Goal: Task Accomplishment & Management: Use online tool/utility

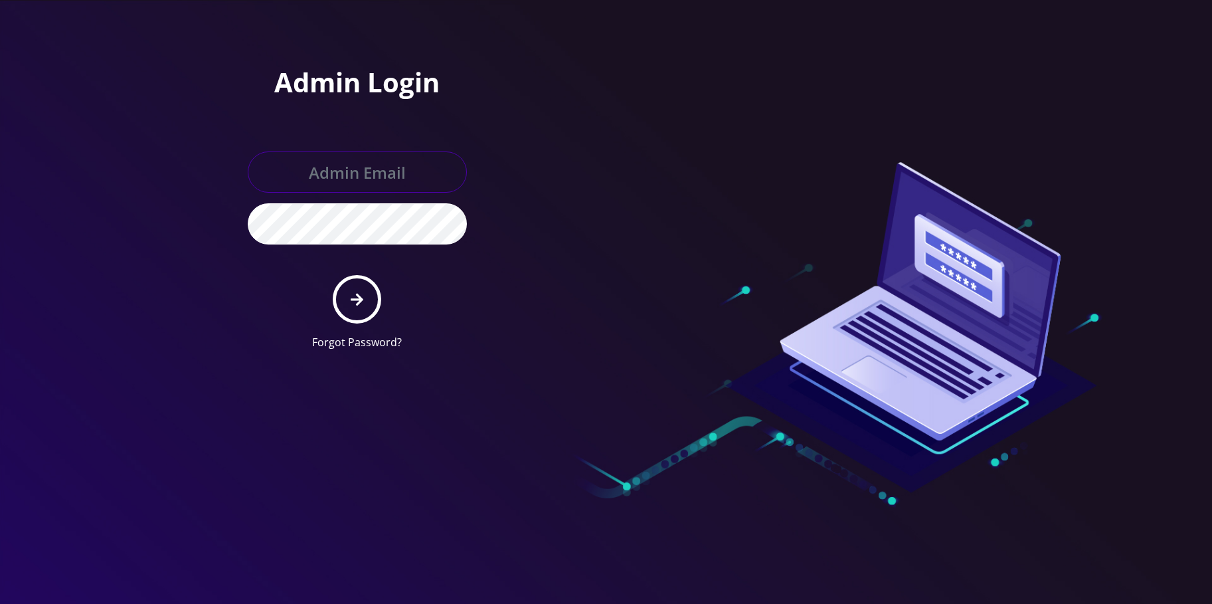
type input "allchoiceconnect@britewireless.com"
click at [364, 300] on button "submit" at bounding box center [357, 299] width 48 height 48
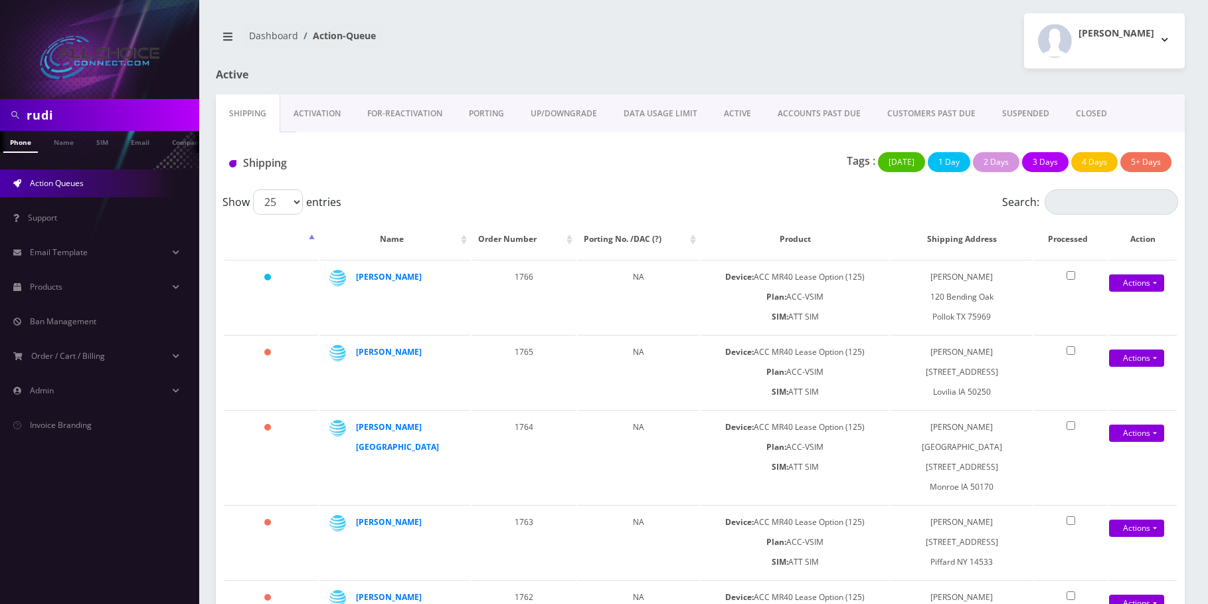
click at [78, 116] on input "rudi" at bounding box center [111, 114] width 169 height 25
type input "leac"
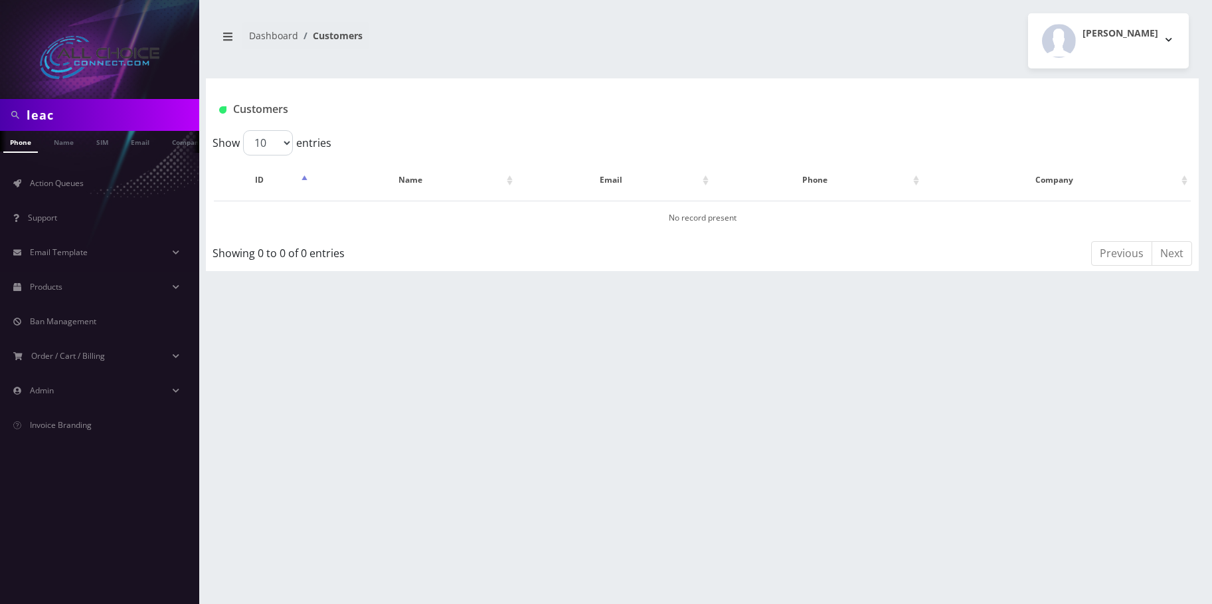
click at [70, 123] on input "leac" at bounding box center [111, 114] width 169 height 25
type input "[PERSON_NAME]"
click at [62, 138] on link "Name" at bounding box center [63, 142] width 33 height 22
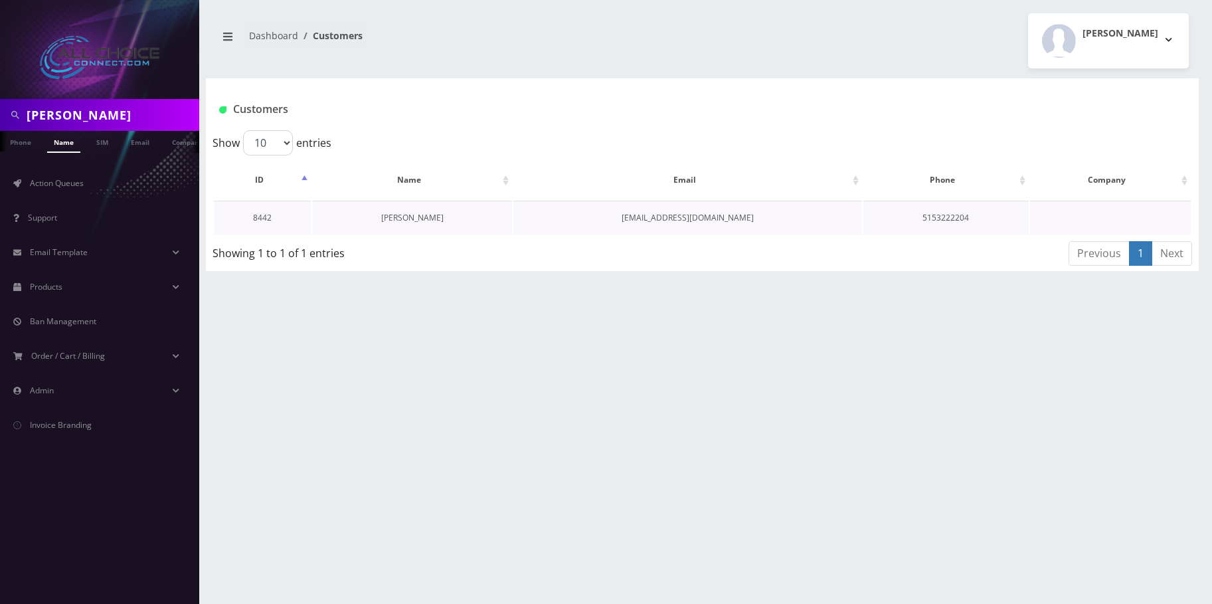
click at [412, 222] on link "Dawayne Leach" at bounding box center [412, 217] width 62 height 11
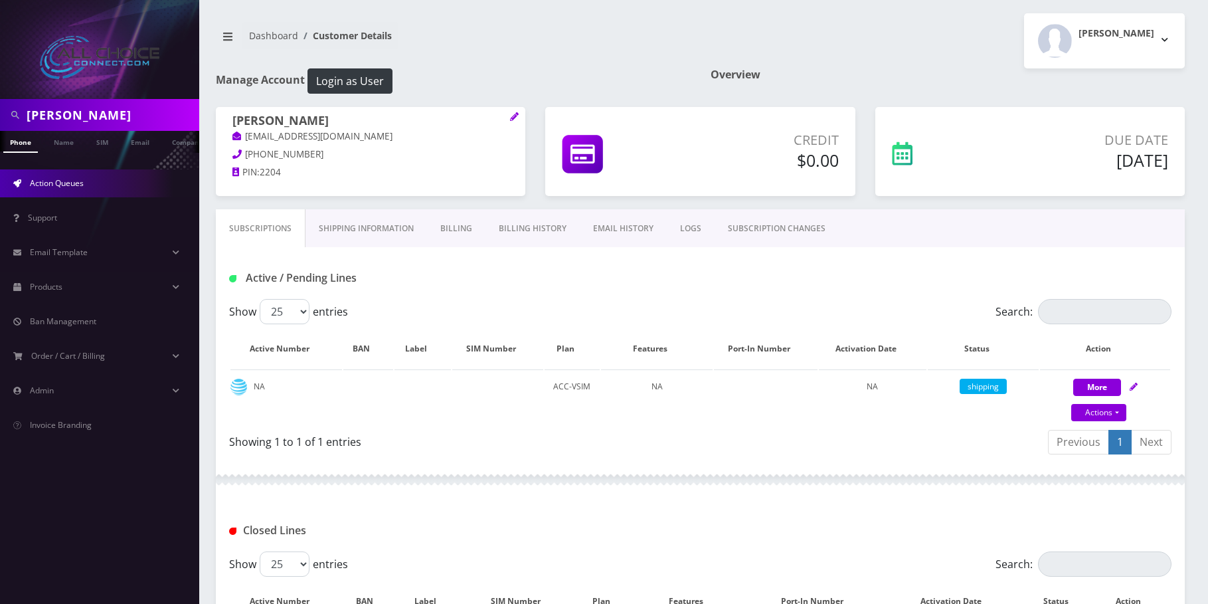
click at [50, 183] on span "Action Queues" at bounding box center [57, 182] width 54 height 11
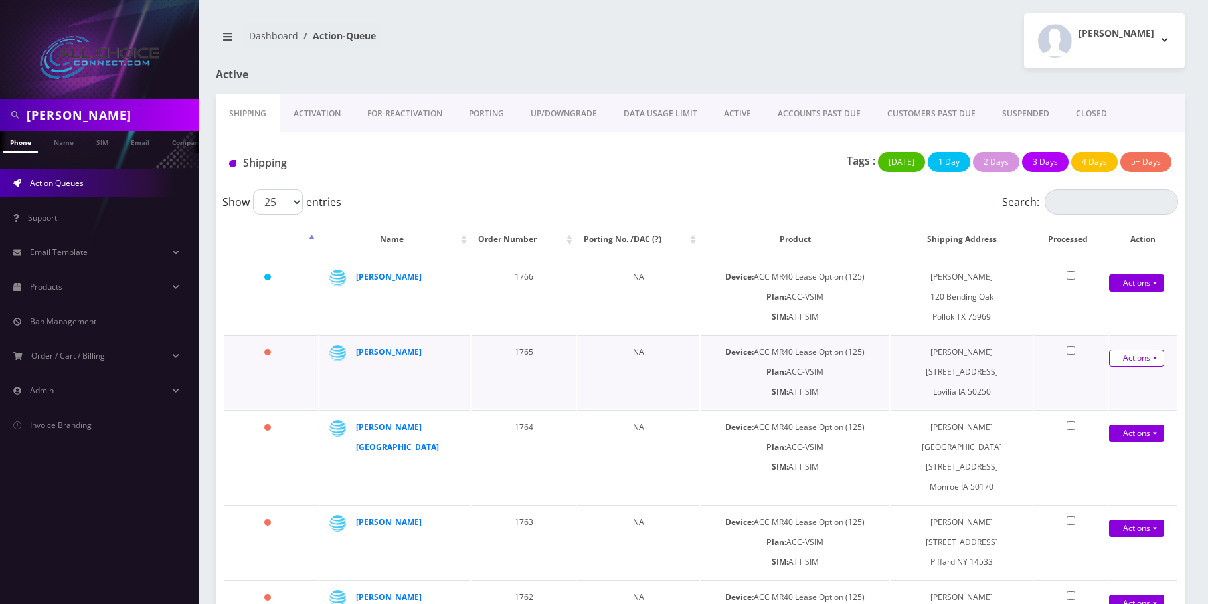
click at [1144, 355] on link "Actions" at bounding box center [1136, 357] width 55 height 17
click at [1109, 379] on link "Shipped" at bounding box center [1128, 383] width 106 height 20
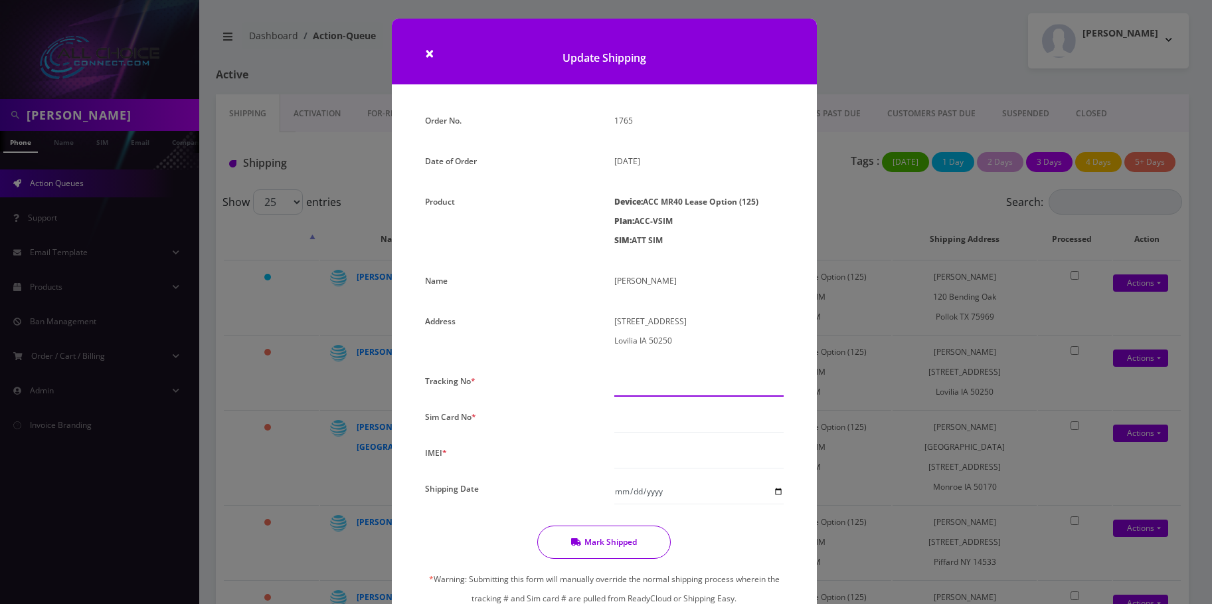
click at [661, 389] on input "text" at bounding box center [698, 383] width 169 height 25
paste input "9405530109355216791508"
type input "9405530109355216791508"
drag, startPoint x: 636, startPoint y: 428, endPoint x: 642, endPoint y: 446, distance: 18.3
click at [636, 429] on input "text" at bounding box center [698, 419] width 169 height 25
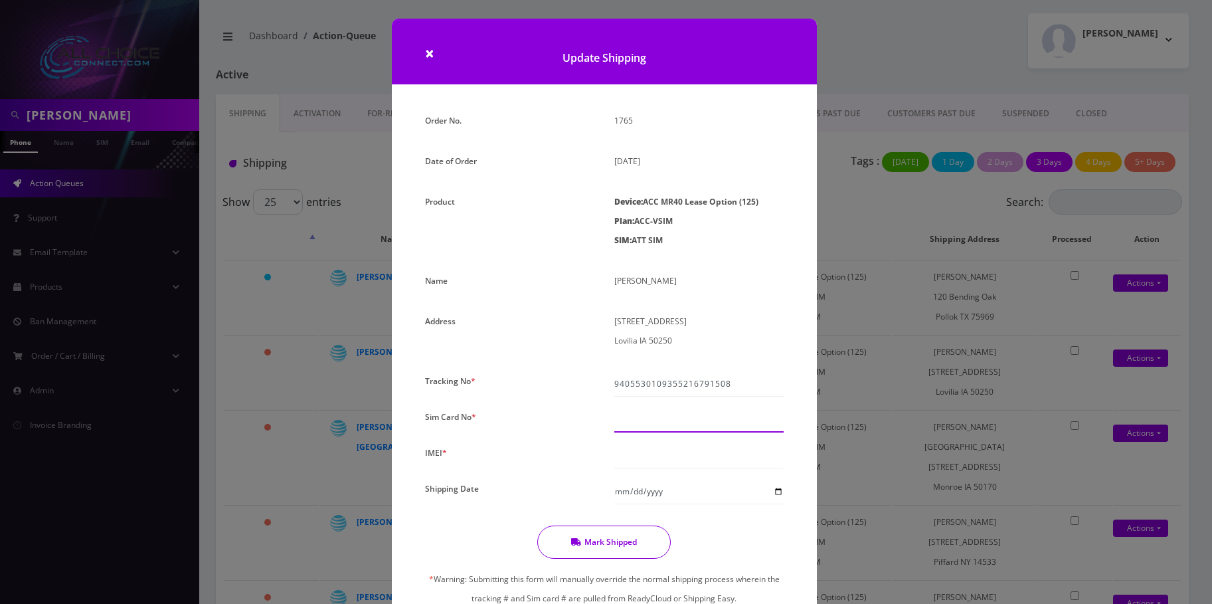
paste input "94055301093552167915"
type input "94055301093552167915"
click at [643, 457] on input "text" at bounding box center [698, 455] width 169 height 25
paste input "940553010935521"
type input "940553010935521"
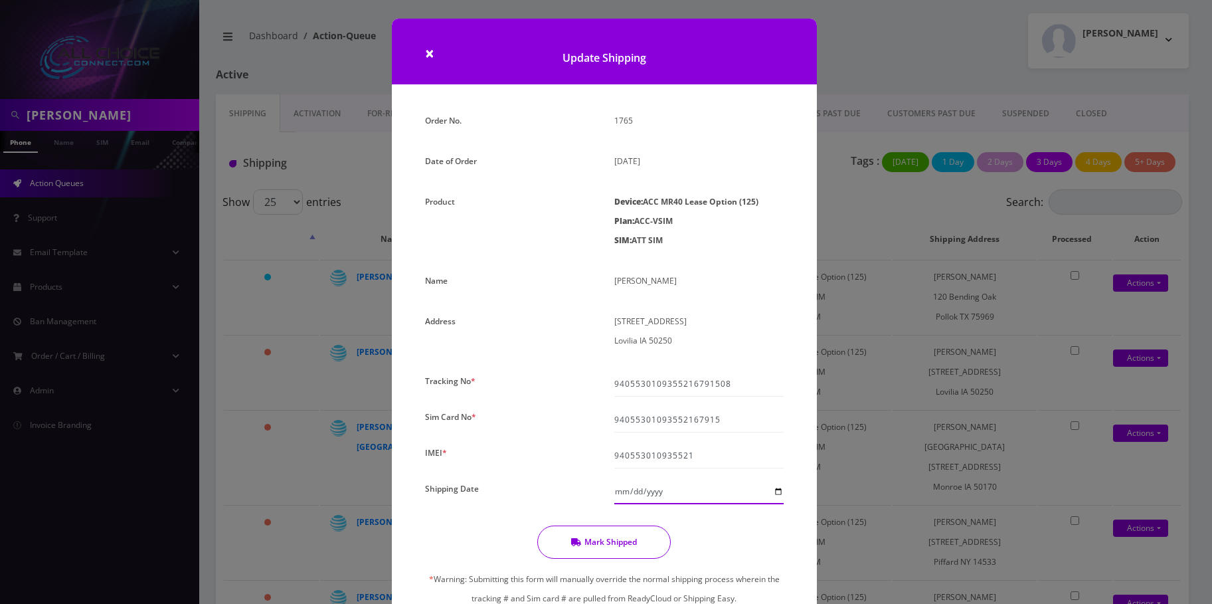
click at [775, 488] on input "Shipping Date" at bounding box center [698, 491] width 169 height 25
type input "2025-09-26"
click at [602, 549] on button "Mark Shipped" at bounding box center [603, 541] width 133 height 33
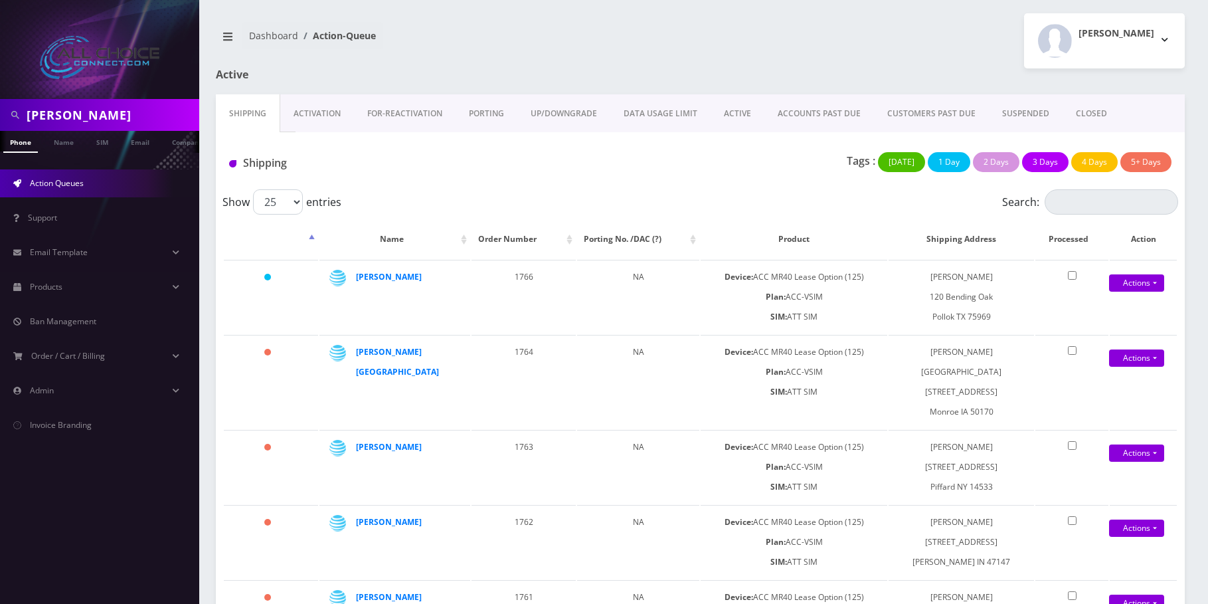
click at [299, 101] on link "Activation" at bounding box center [317, 113] width 74 height 39
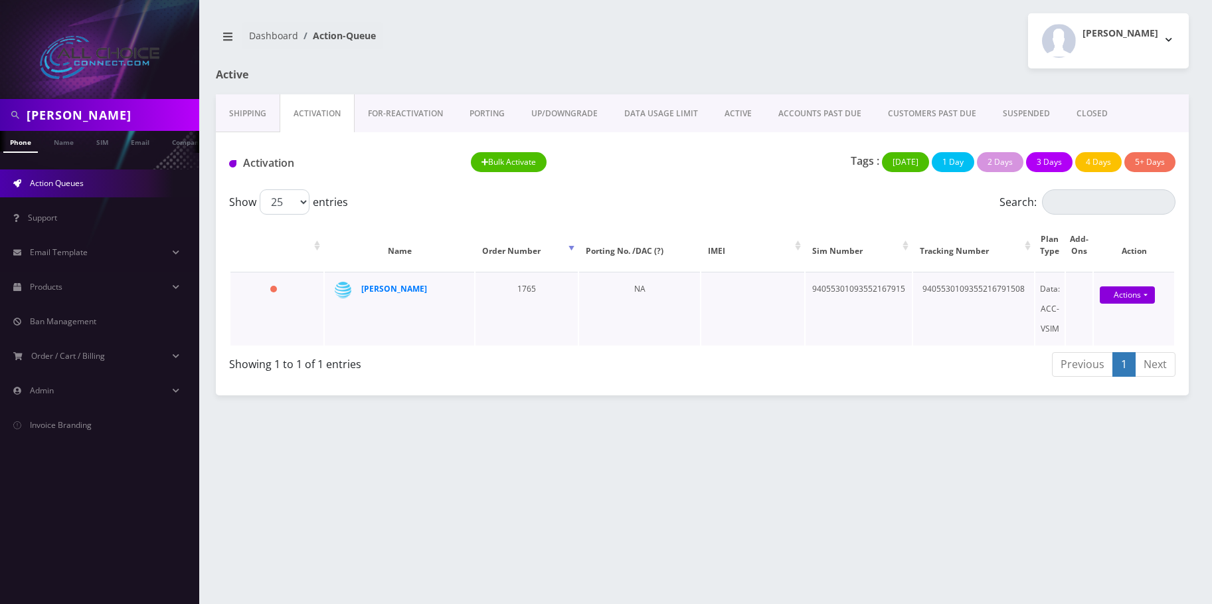
click at [1120, 304] on div "Actions Activate Close" at bounding box center [1127, 295] width 80 height 20
click at [1121, 301] on link "Actions" at bounding box center [1126, 294] width 55 height 17
click at [1102, 320] on link "Activate" at bounding box center [1133, 320] width 106 height 20
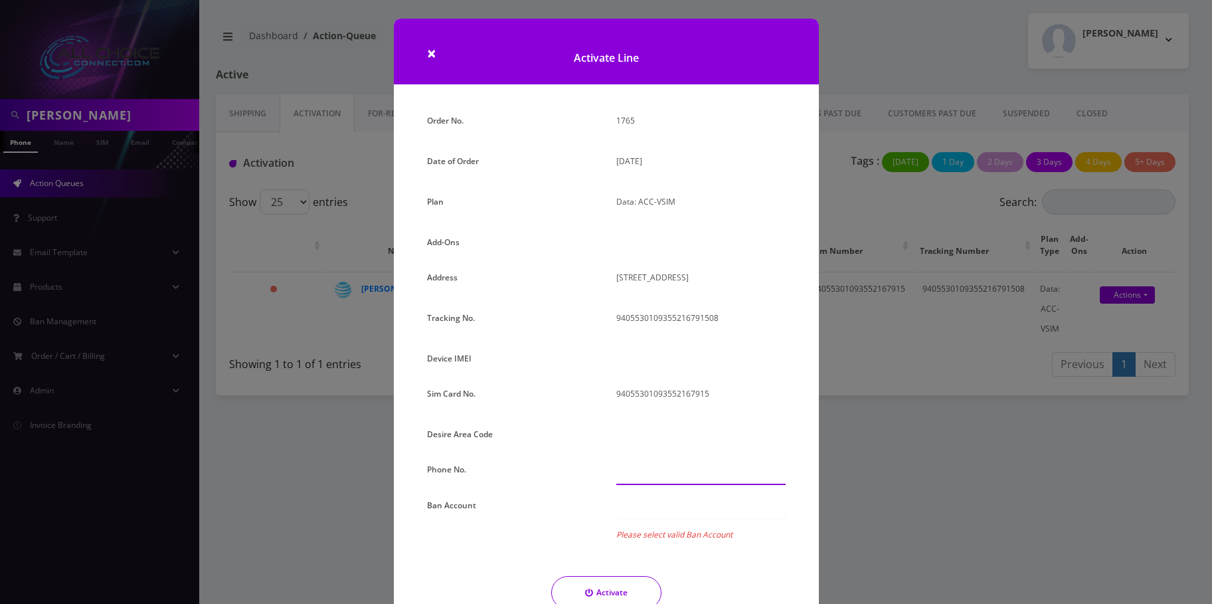
click at [647, 477] on input "text" at bounding box center [700, 471] width 169 height 25
paste input "[PHONE_NUMBER]"
type input "[PHONE_NUMBER]"
click at [653, 501] on div at bounding box center [700, 506] width 169 height 23
click at [653, 546] on div at bounding box center [700, 546] width 169 height 23
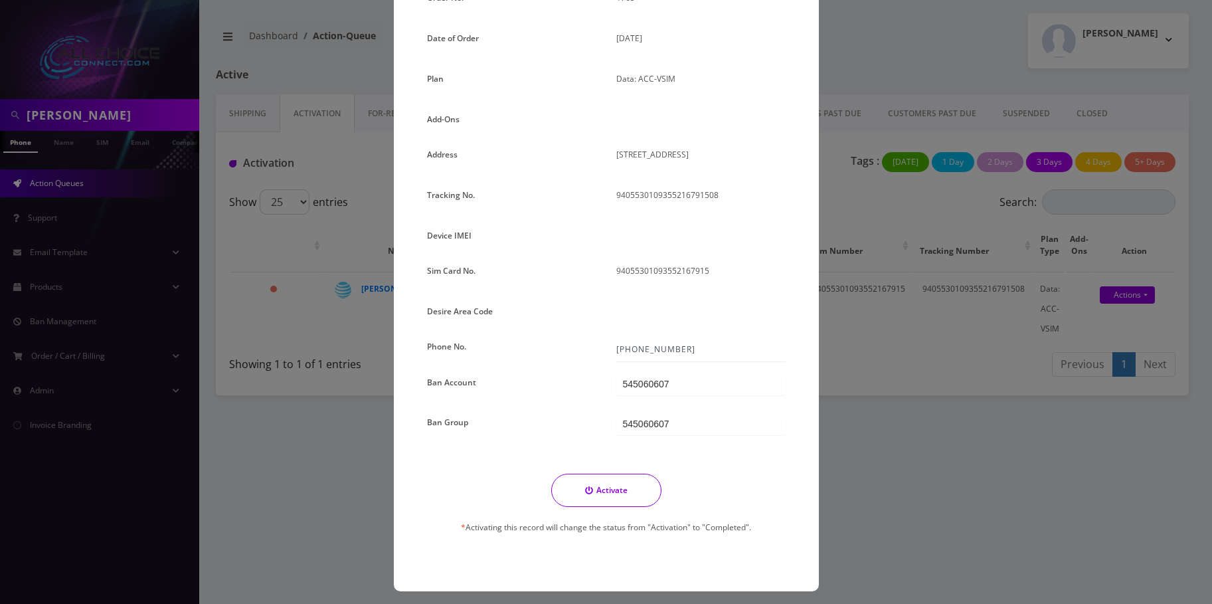
scroll to position [129, 0]
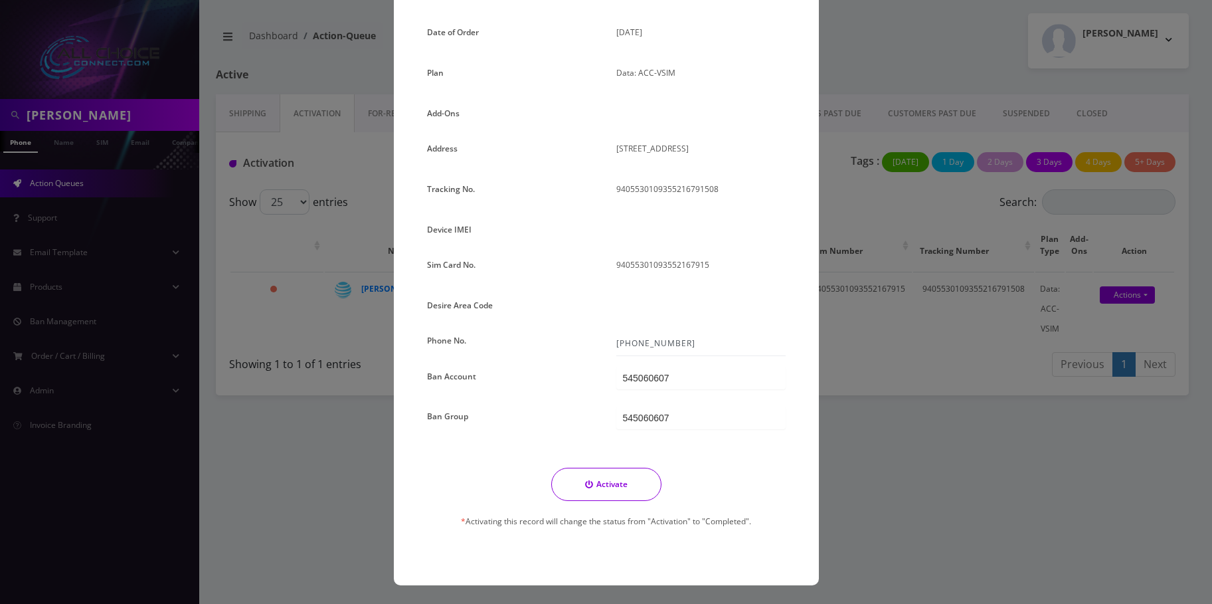
click at [627, 491] on button "Activate" at bounding box center [606, 483] width 110 height 33
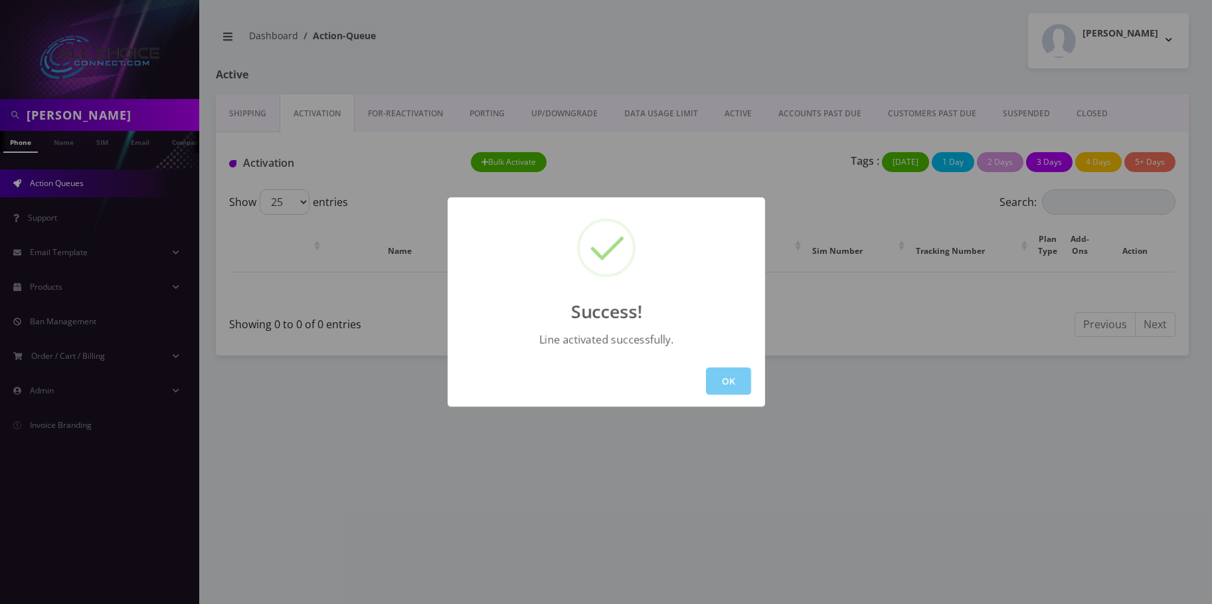
click at [748, 372] on button "OK" at bounding box center [728, 380] width 45 height 27
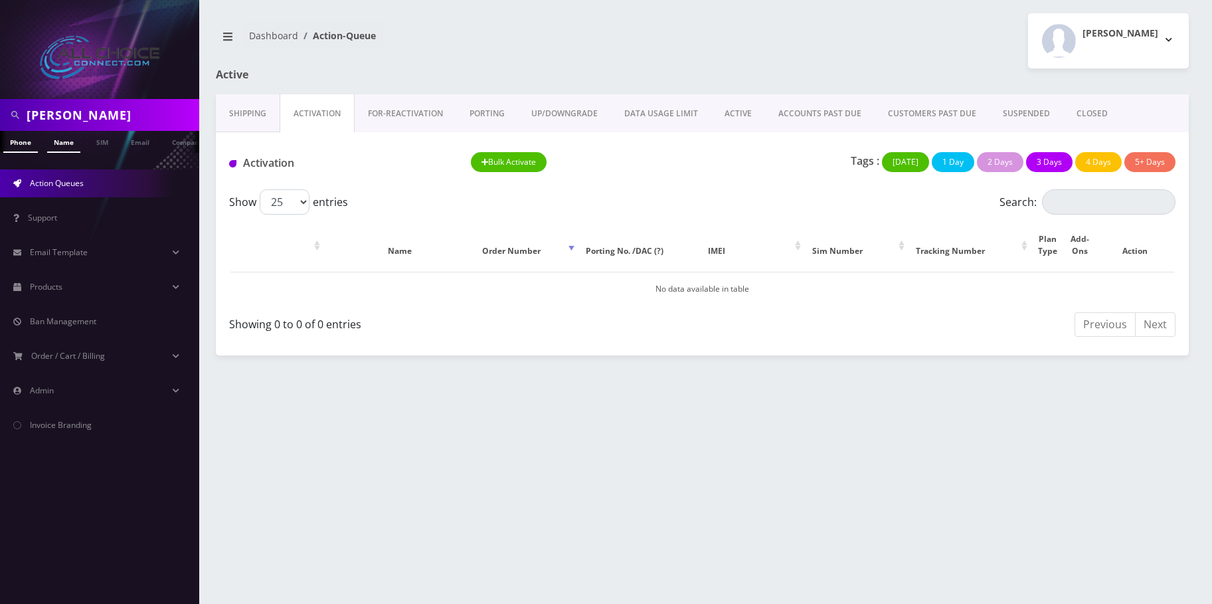
click at [77, 148] on link "Name" at bounding box center [63, 142] width 33 height 22
